Goal: Transaction & Acquisition: Purchase product/service

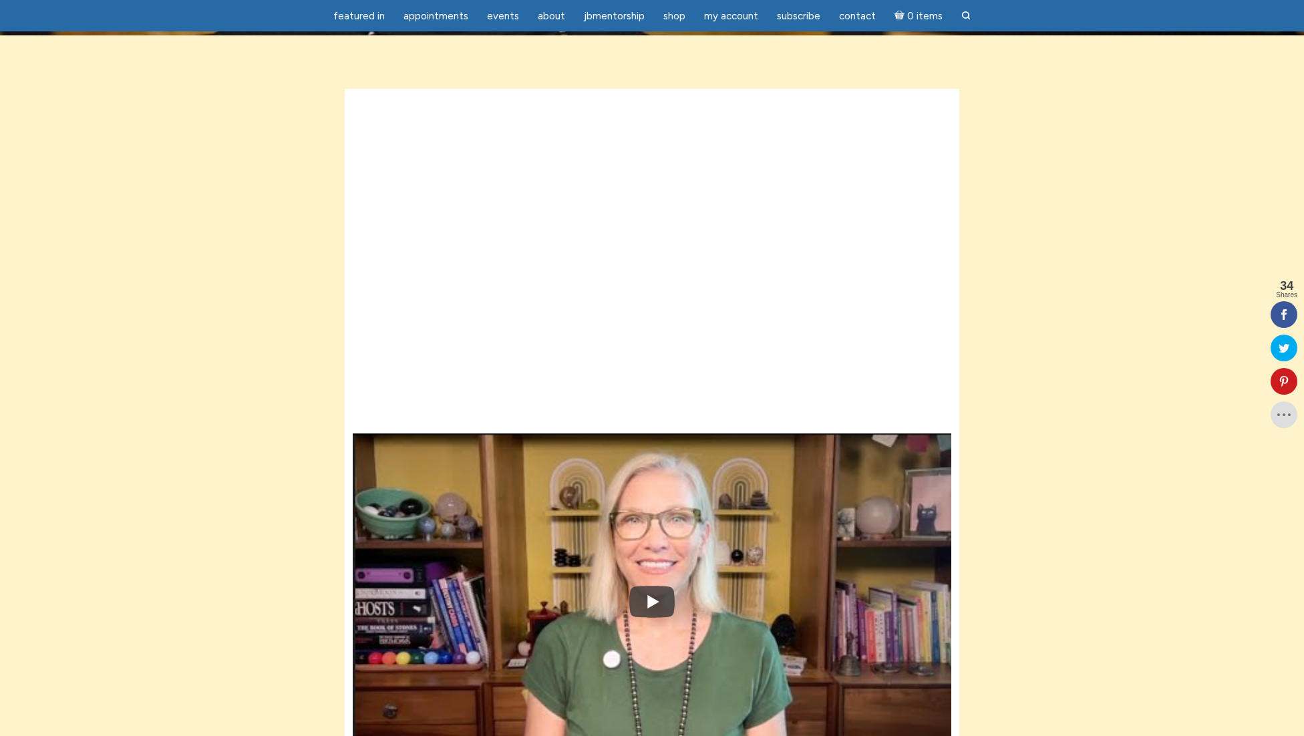
scroll to position [34, 0]
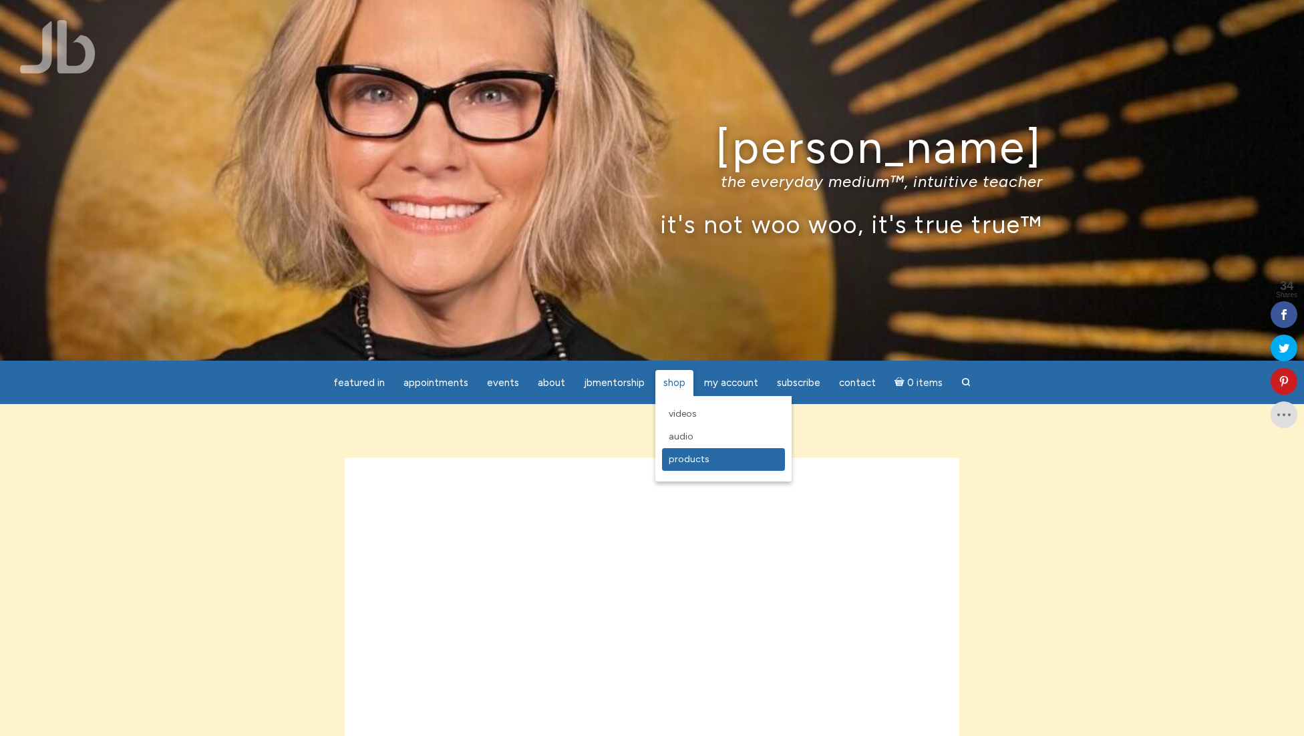
click at [680, 452] on link "Products" at bounding box center [723, 459] width 123 height 23
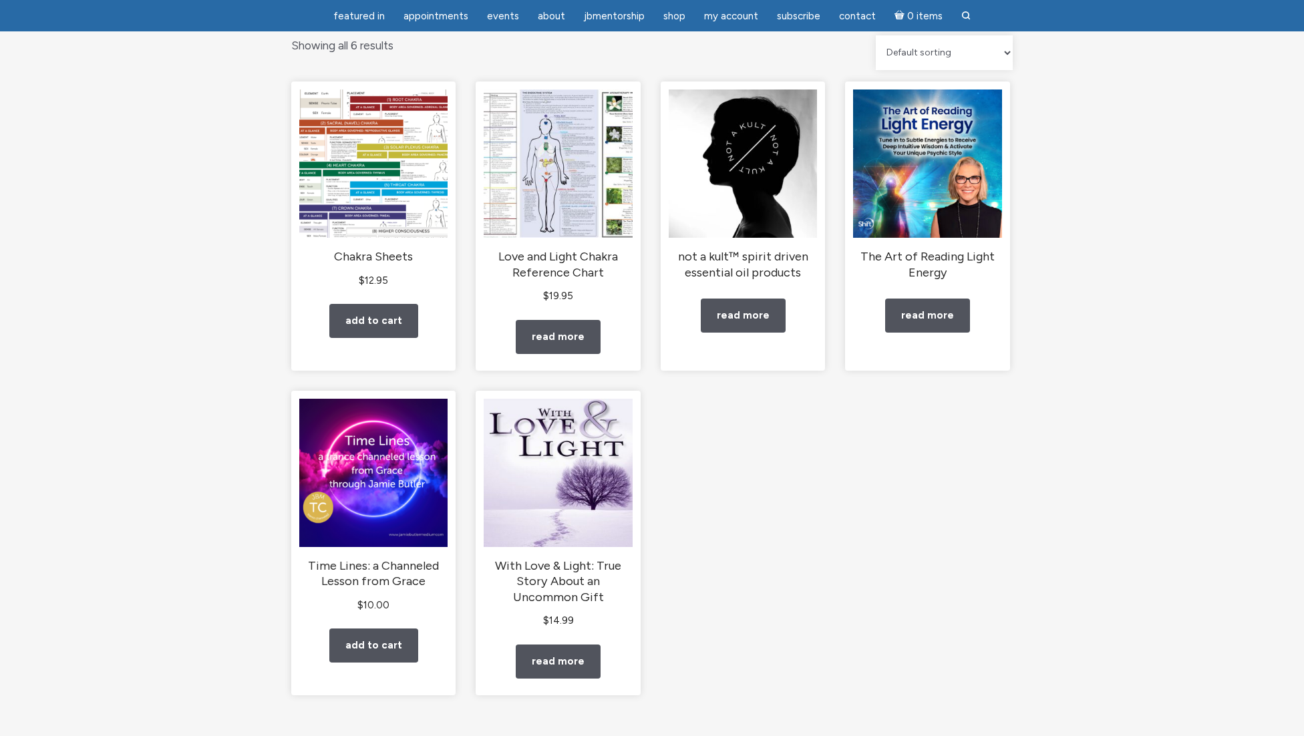
scroll to position [144, 0]
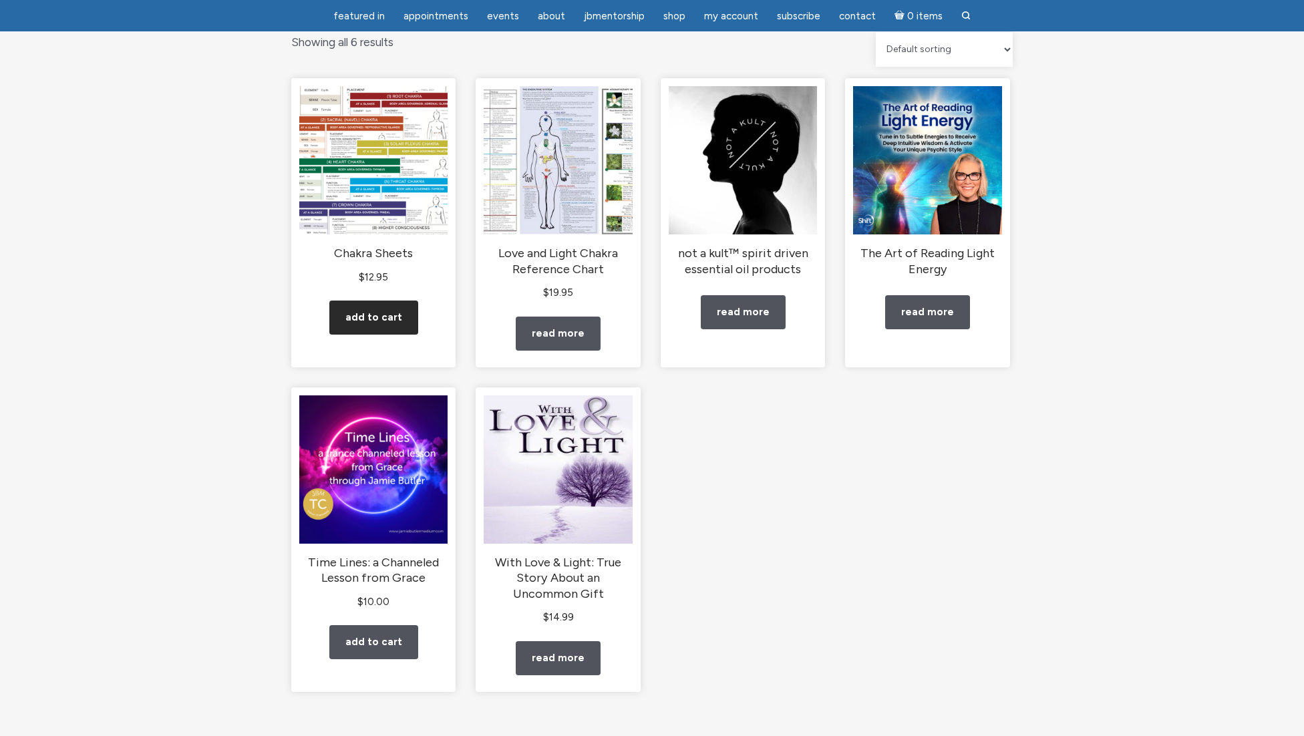
click at [371, 309] on link "Add to cart" at bounding box center [373, 318] width 89 height 34
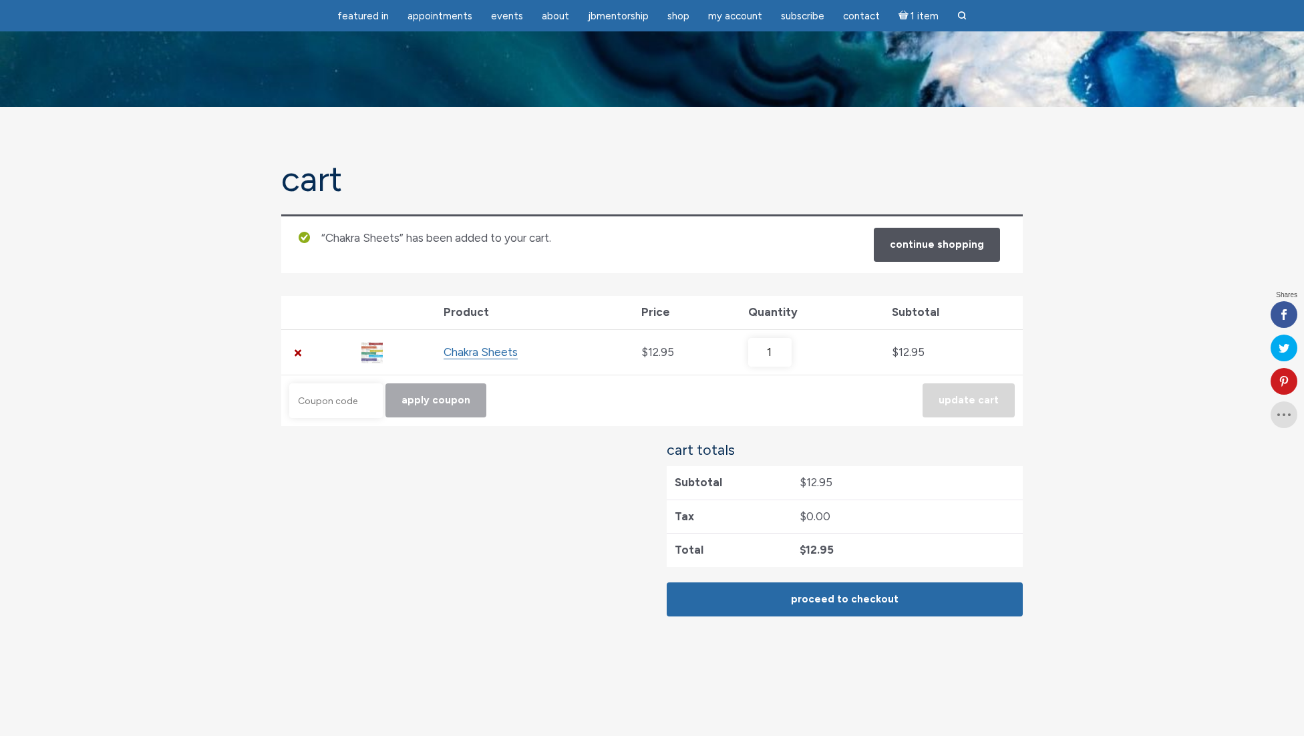
scroll to position [98, 0]
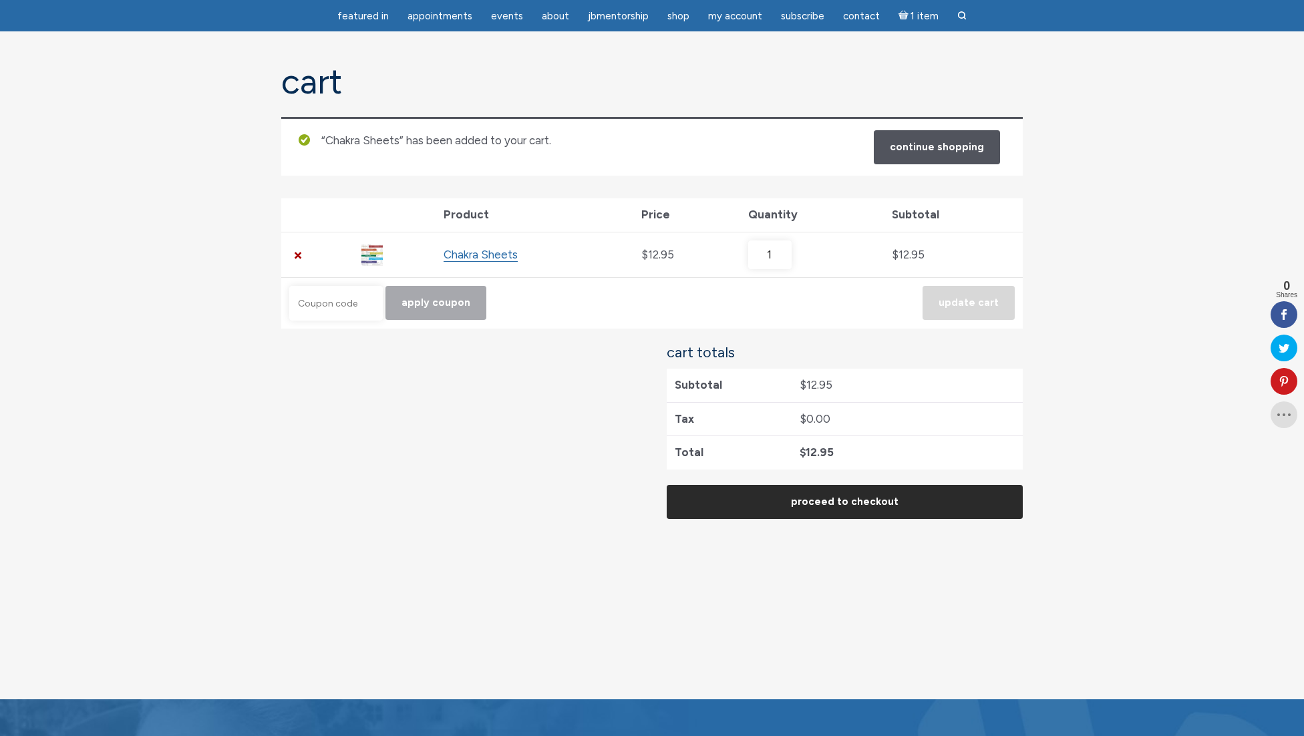
click at [947, 485] on link "Proceed to checkout" at bounding box center [845, 502] width 356 height 34
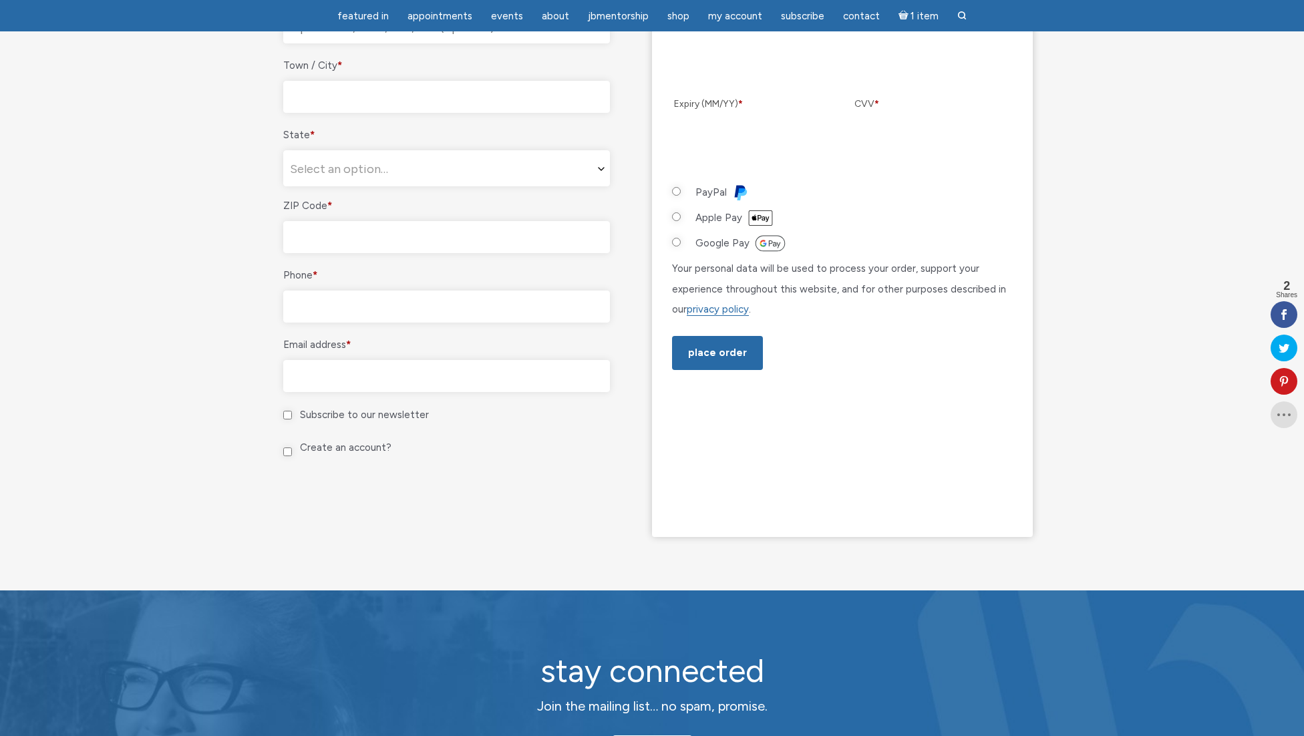
scroll to position [688, 0]
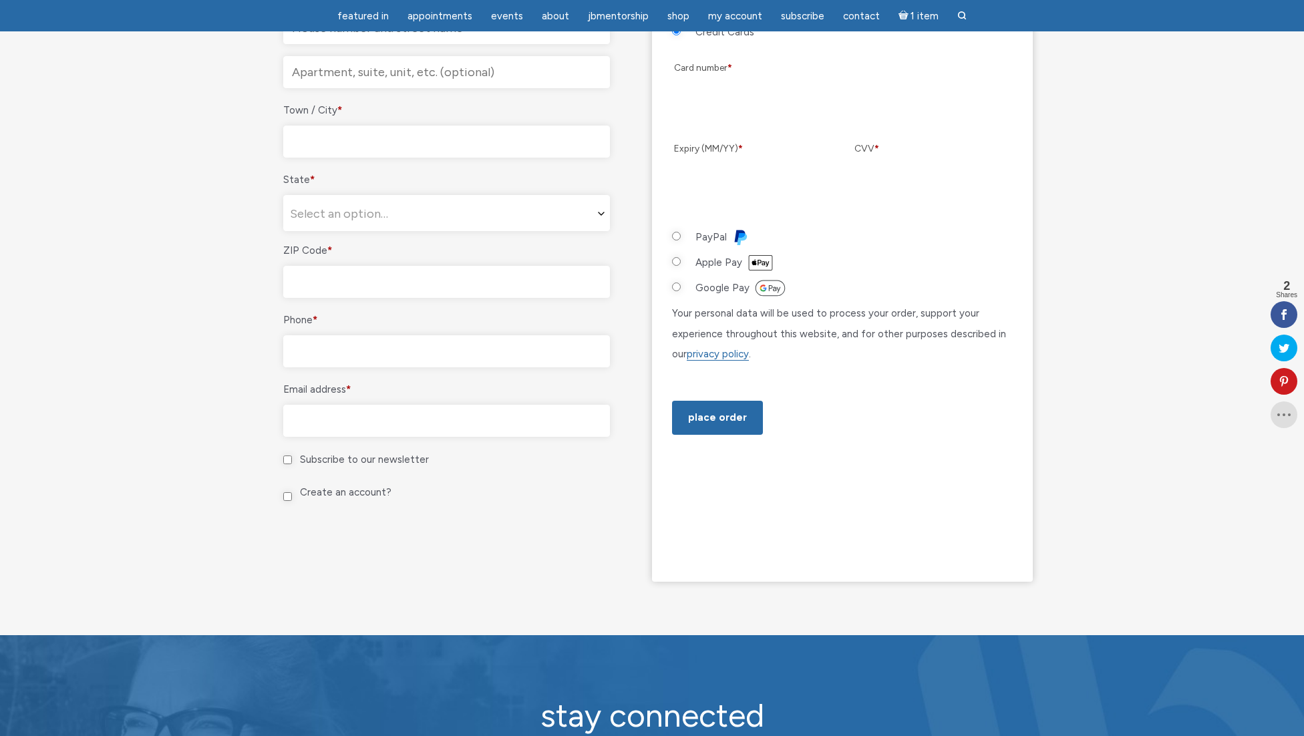
scroll to position [636, 0]
